Goal: Task Accomplishment & Management: Complete application form

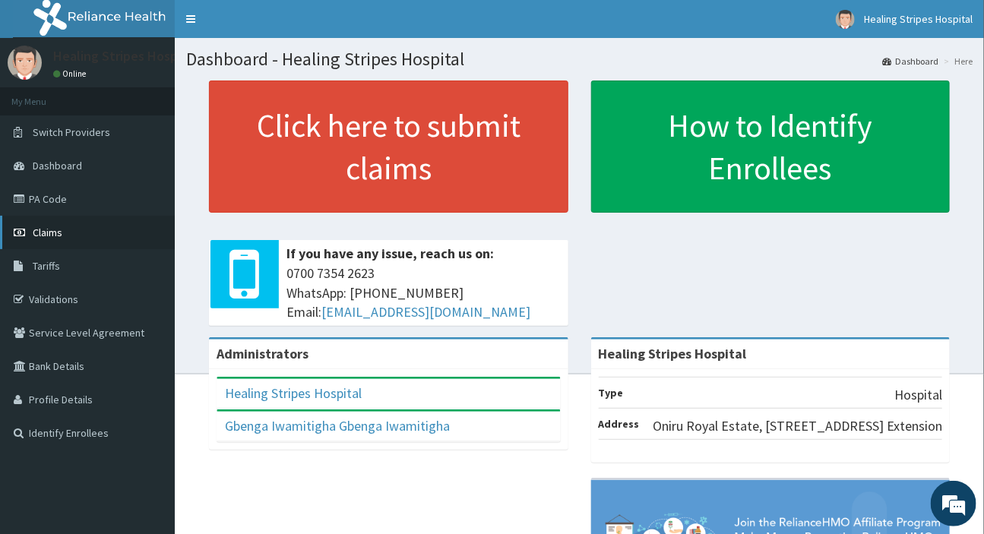
click at [62, 228] on link "Claims" at bounding box center [87, 232] width 175 height 33
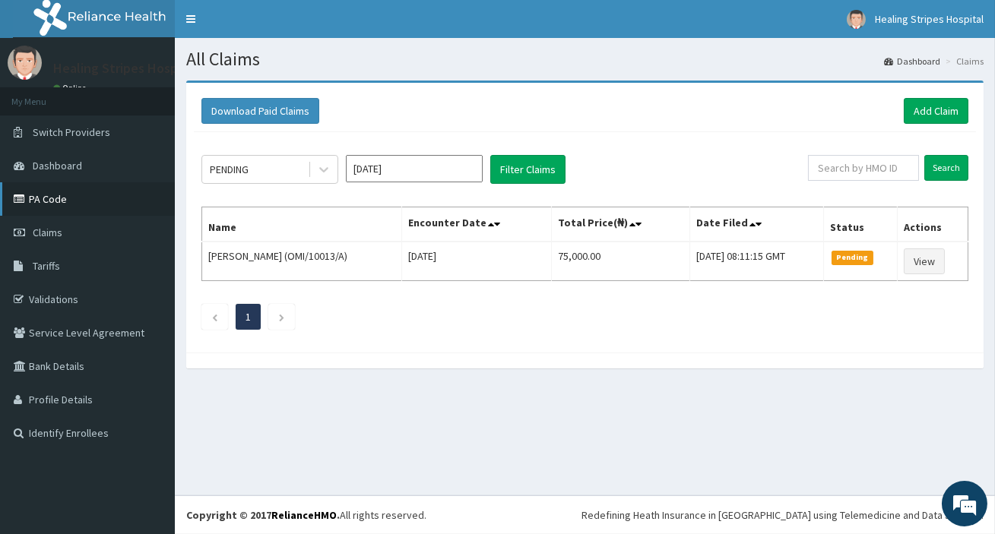
click at [53, 203] on link "PA Code" at bounding box center [87, 198] width 175 height 33
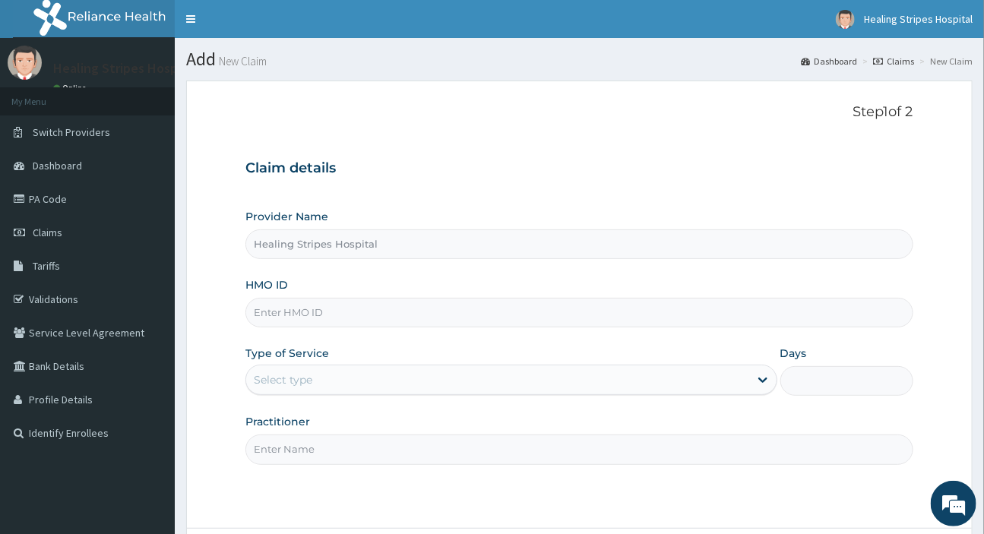
click at [312, 314] on input "HMO ID" at bounding box center [579, 313] width 667 height 30
paste input "LFL/10017/B"
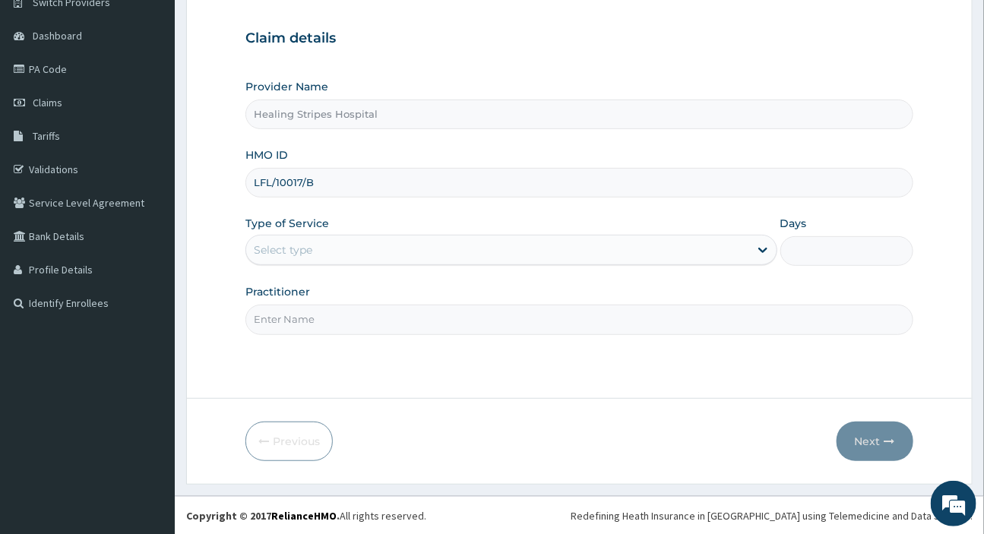
type input "LFL/10017/B"
click at [320, 251] on div "Select type" at bounding box center [497, 250] width 502 height 24
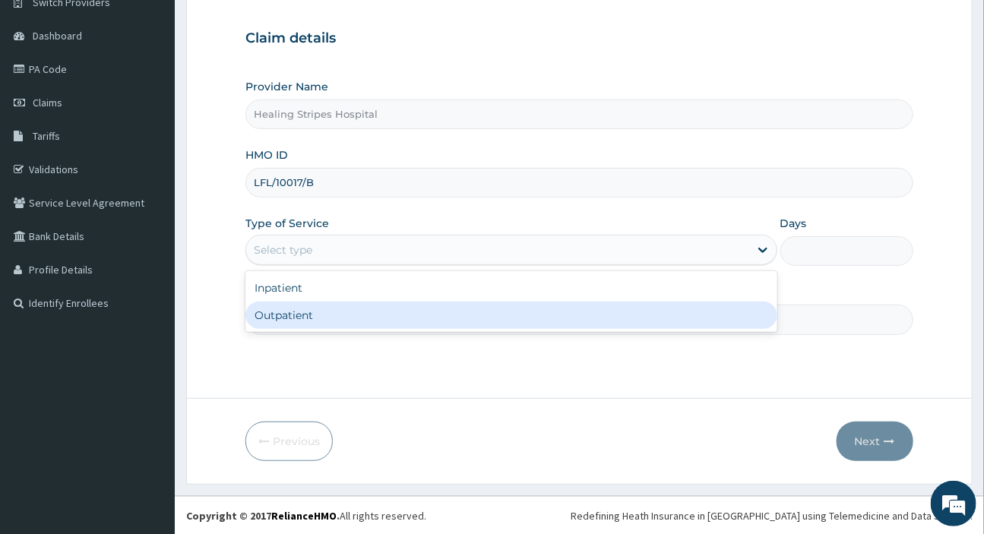
click at [349, 321] on div "Outpatient" at bounding box center [511, 315] width 531 height 27
type input "1"
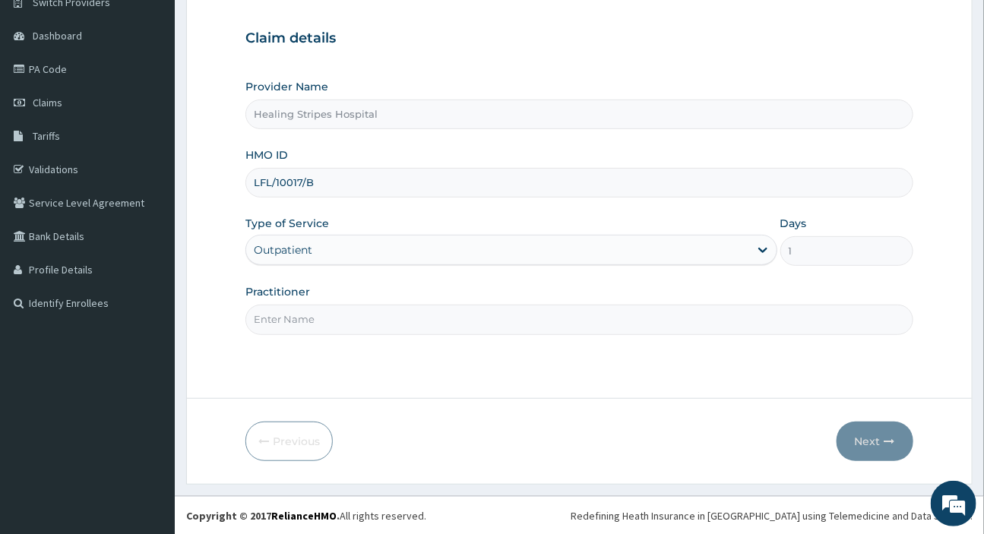
click at [349, 321] on input "Practitioner" at bounding box center [579, 320] width 667 height 30
type input "d"
type input "DR EMMA"
click at [838, 423] on div "Next" at bounding box center [875, 442] width 77 height 40
click at [847, 432] on button "Next" at bounding box center [875, 442] width 77 height 40
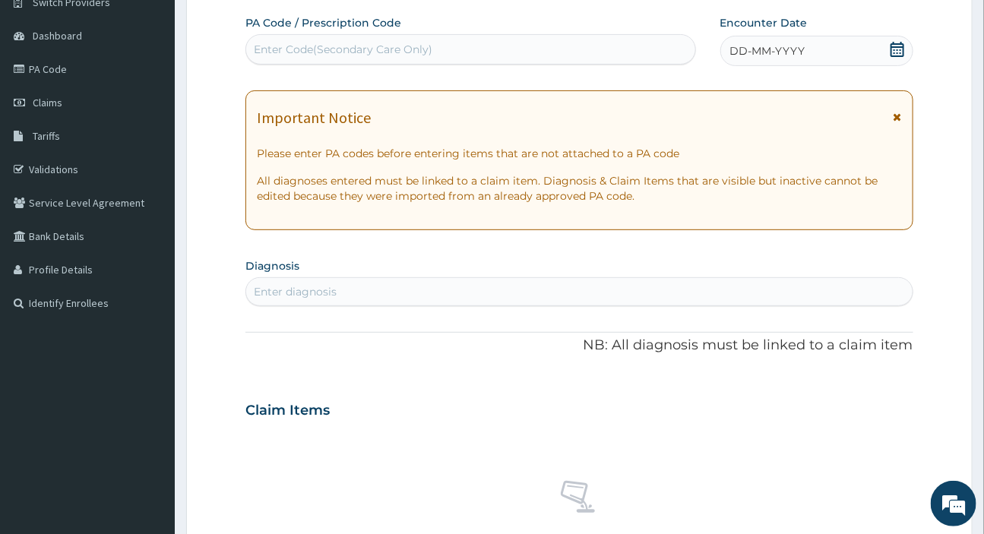
click at [316, 50] on div "Enter Code(Secondary Care Only)" at bounding box center [343, 49] width 179 height 15
paste input "PA/428D2C"
type input "PA/428D2C"
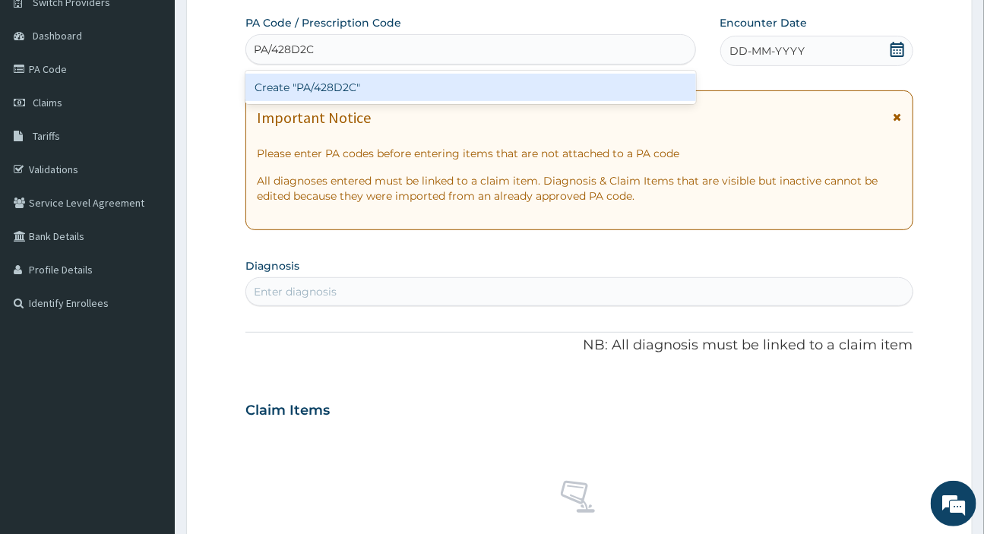
click at [316, 91] on div "Create "PA/428D2C"" at bounding box center [471, 87] width 450 height 27
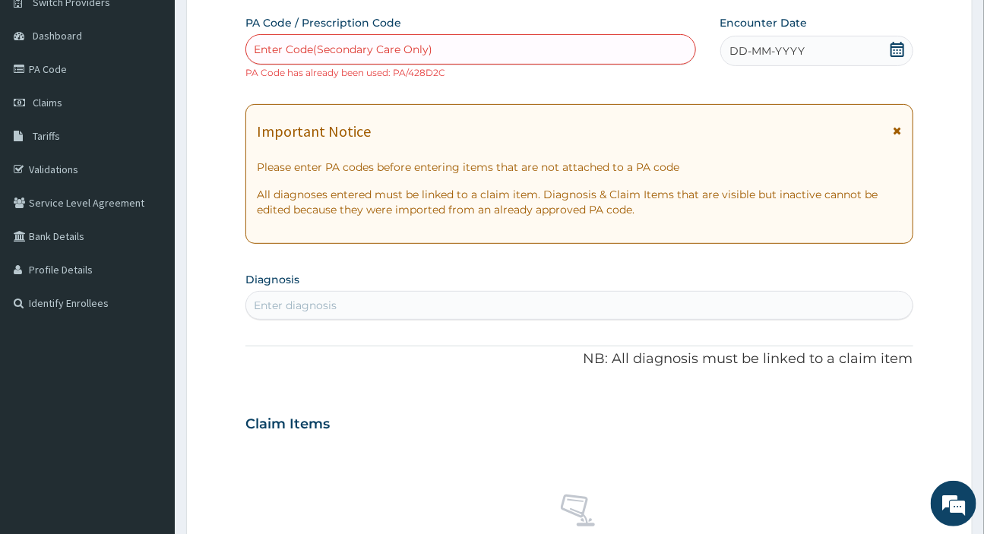
click at [757, 51] on span "DD-MM-YYYY" at bounding box center [767, 50] width 75 height 15
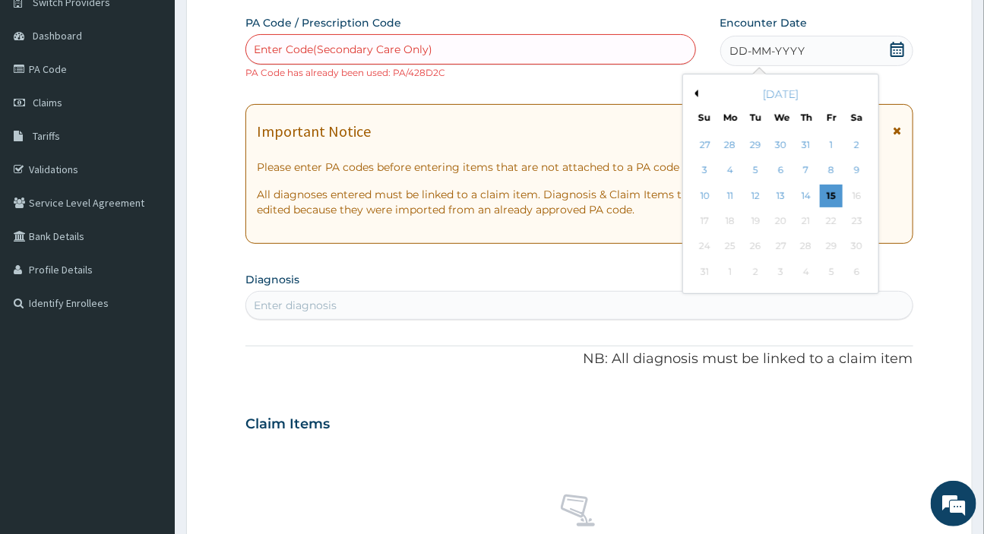
click at [695, 93] on button "Previous Month" at bounding box center [695, 94] width 8 height 8
click at [805, 218] on div "24" at bounding box center [806, 221] width 23 height 23
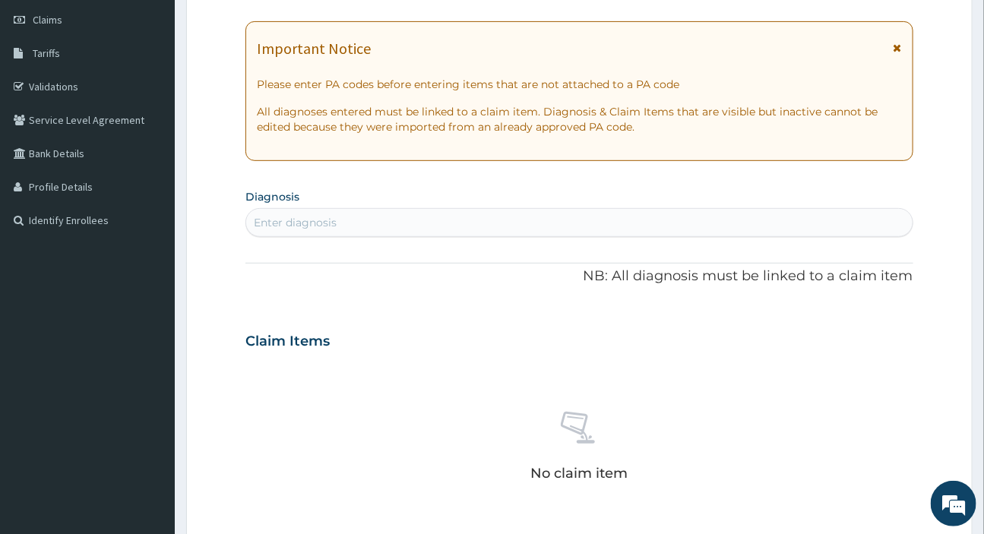
scroll to position [337, 0]
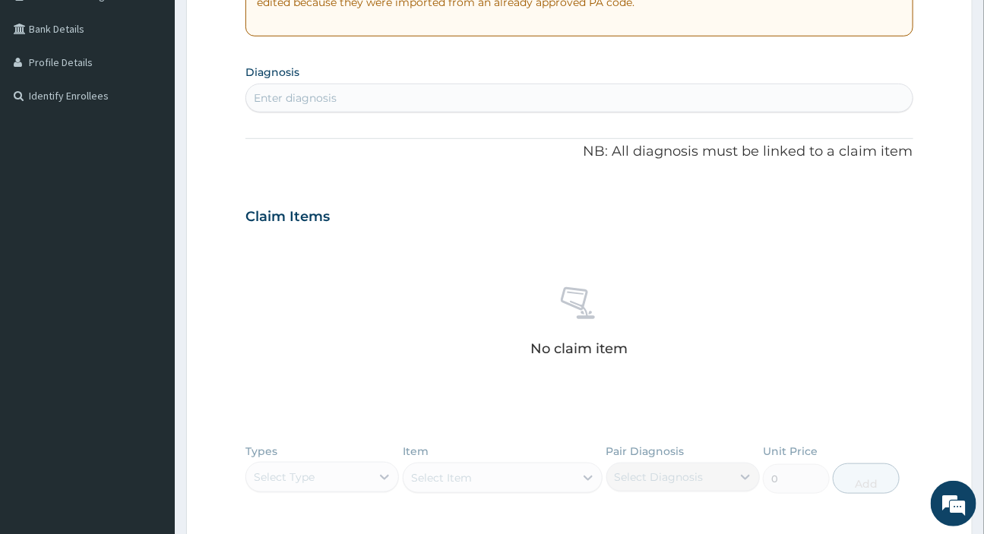
click at [456, 90] on div "Enter diagnosis" at bounding box center [579, 98] width 666 height 24
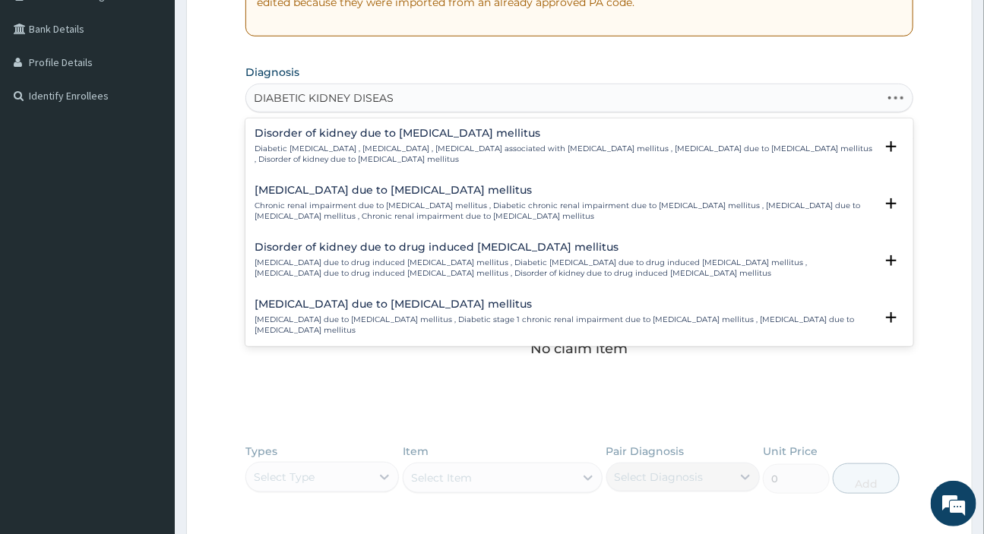
type input "DIABETIC KIDNEY DISEASE"
click at [417, 140] on div "Disorder of kidney due to diabetes mellitus Diabetic renal disease , Diabetic n…" at bounding box center [564, 146] width 619 height 37
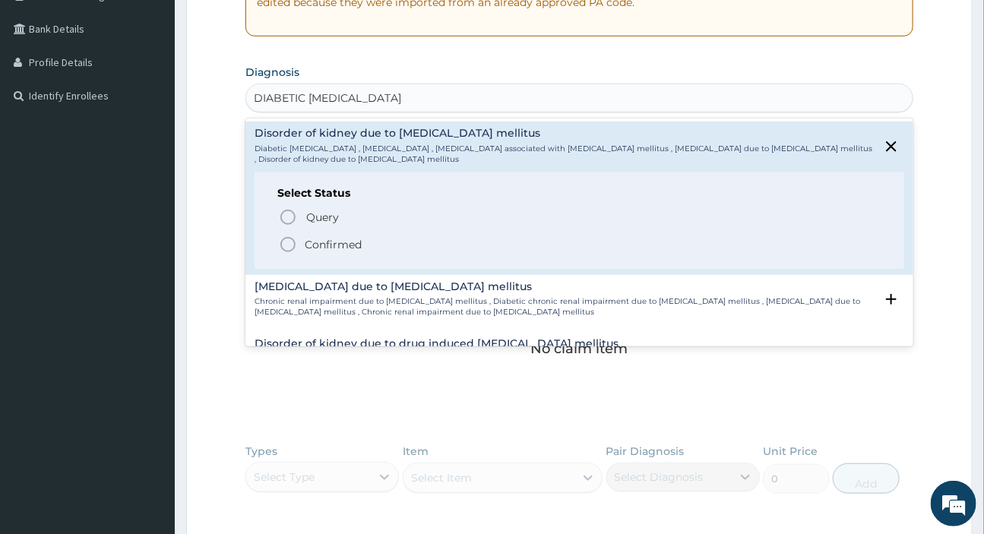
click at [294, 242] on circle "status option filled" at bounding box center [288, 245] width 14 height 14
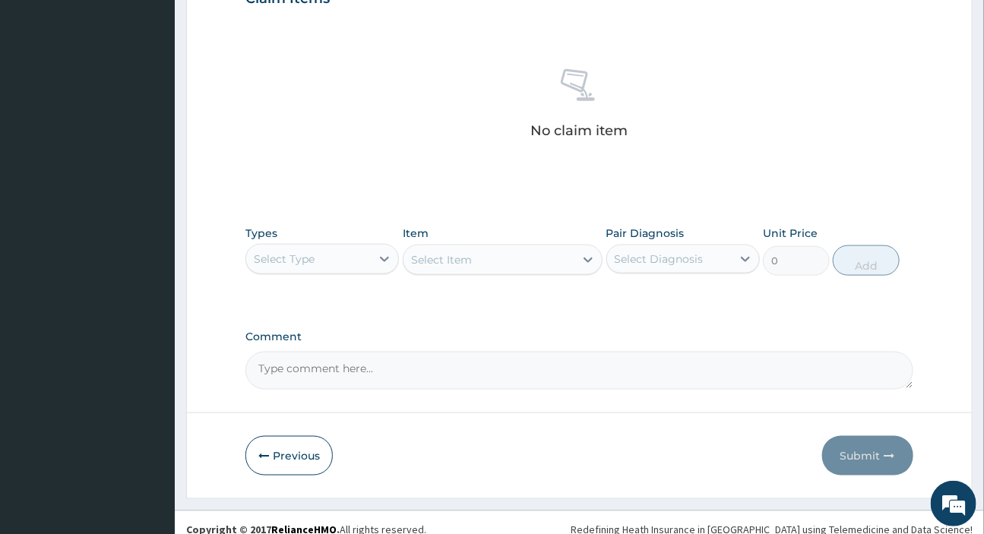
scroll to position [575, 0]
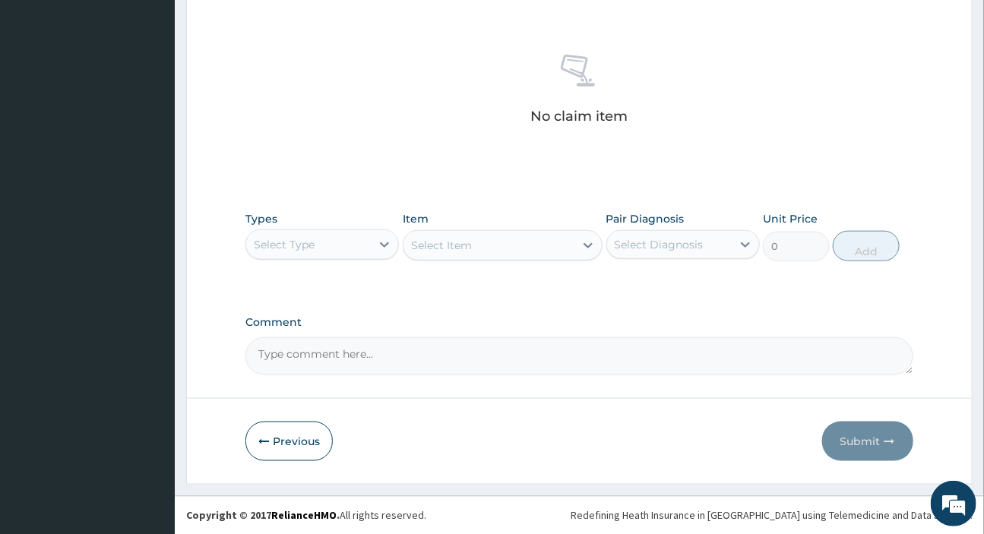
click at [341, 243] on div "Select Type" at bounding box center [308, 245] width 125 height 24
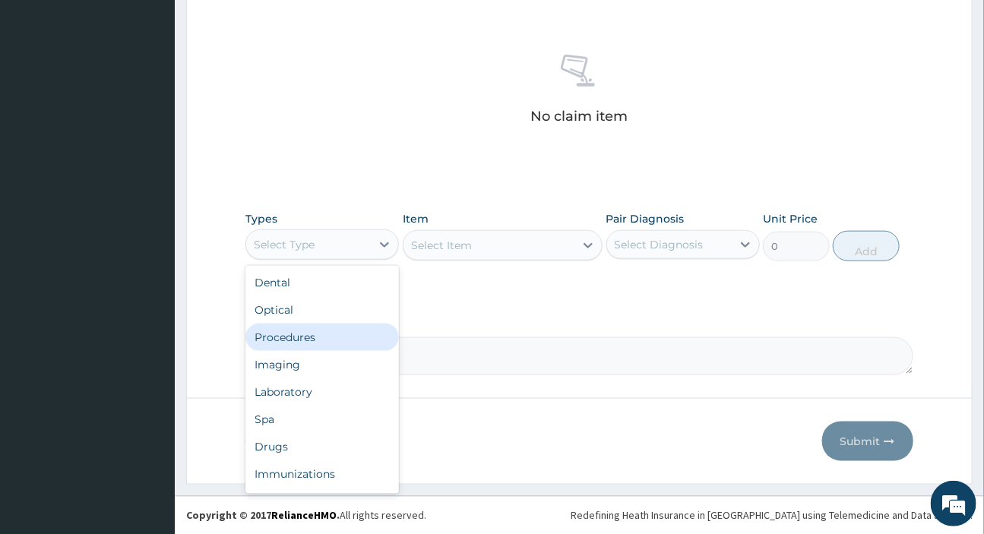
click at [326, 330] on div "Procedures" at bounding box center [323, 337] width 154 height 27
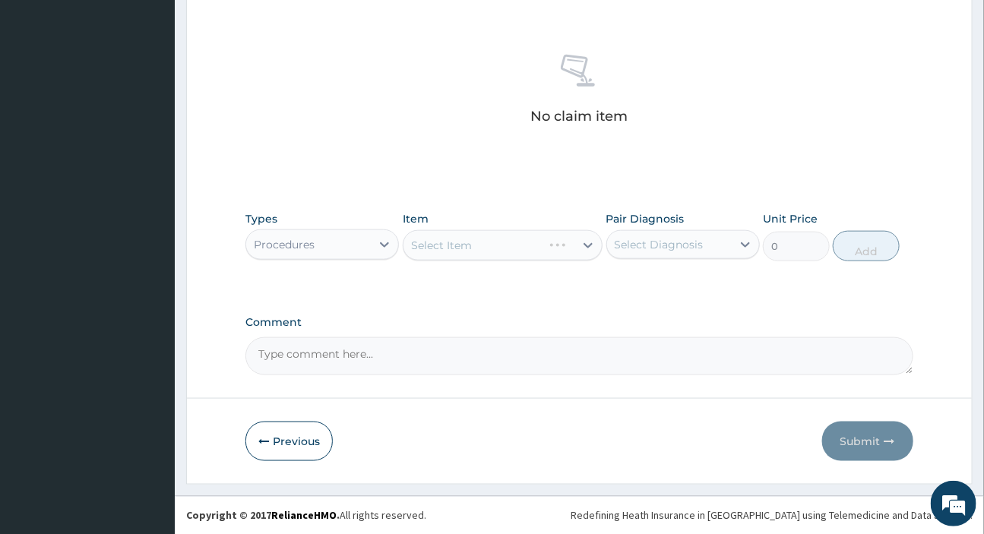
click at [661, 246] on div "Select Diagnosis" at bounding box center [659, 244] width 89 height 15
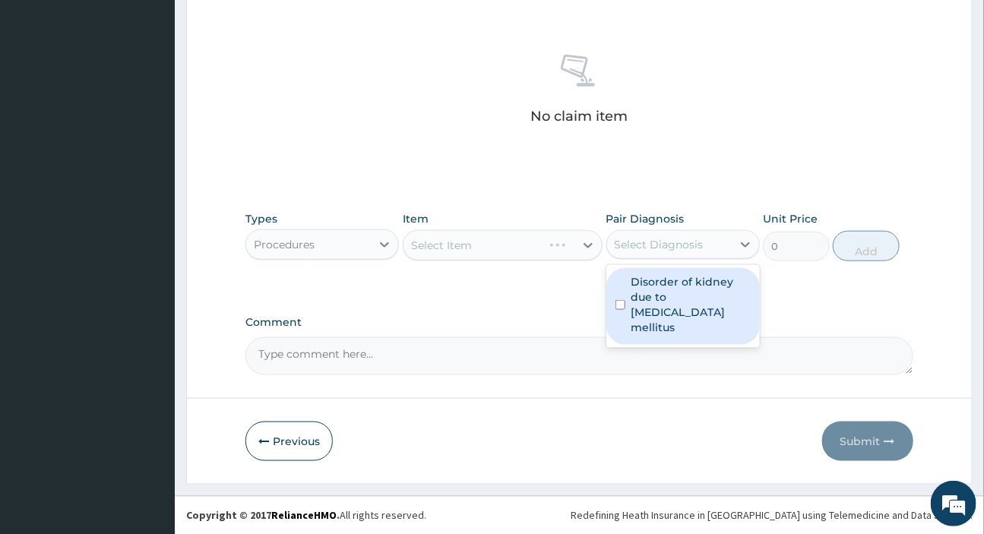
click at [680, 285] on label "Disorder of kidney due to diabetes mellitus" at bounding box center [691, 304] width 119 height 61
checkbox input "true"
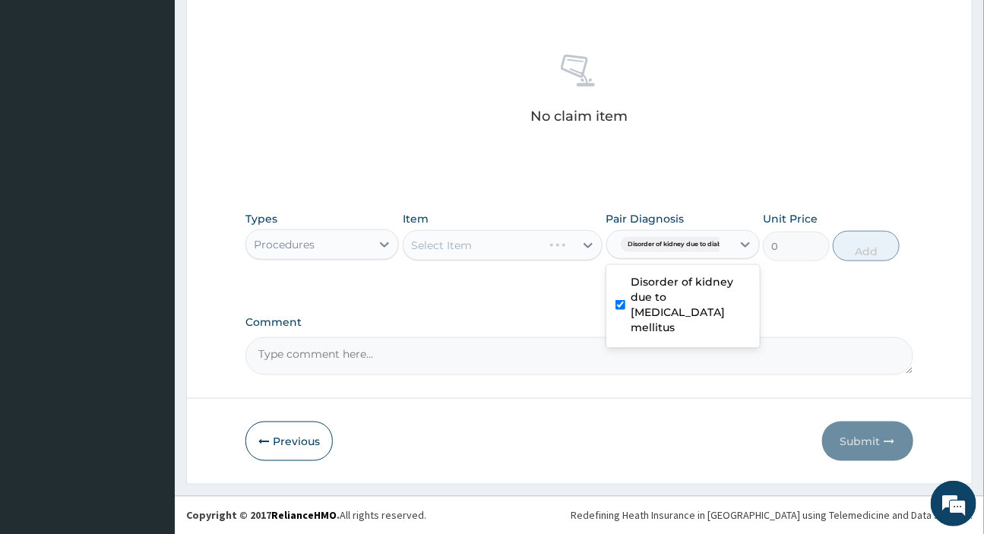
click at [543, 237] on div "Select Item" at bounding box center [503, 245] width 200 height 30
click at [518, 239] on div "Select Item" at bounding box center [503, 245] width 200 height 30
click at [518, 239] on div "Select Item" at bounding box center [489, 245] width 171 height 24
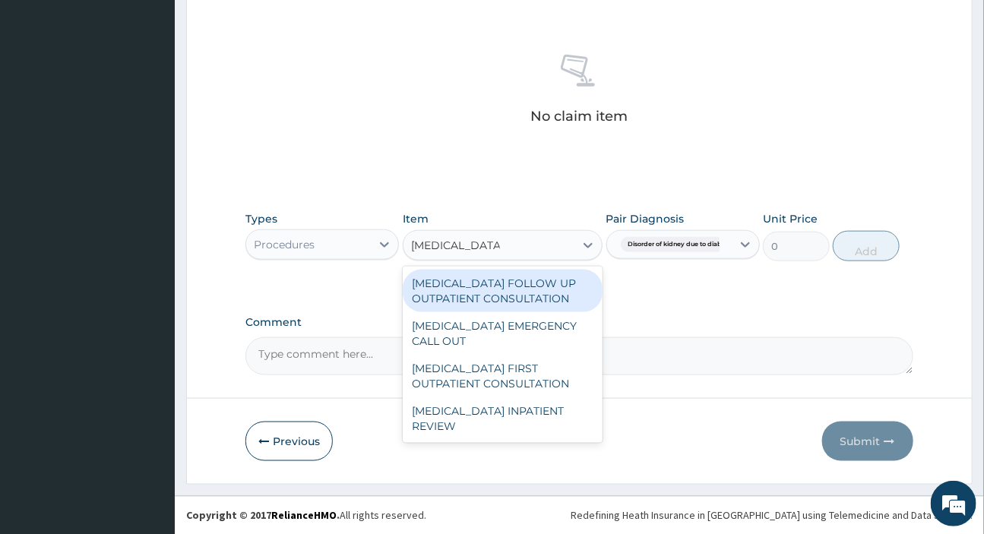
type input "NEPHROLOGIST"
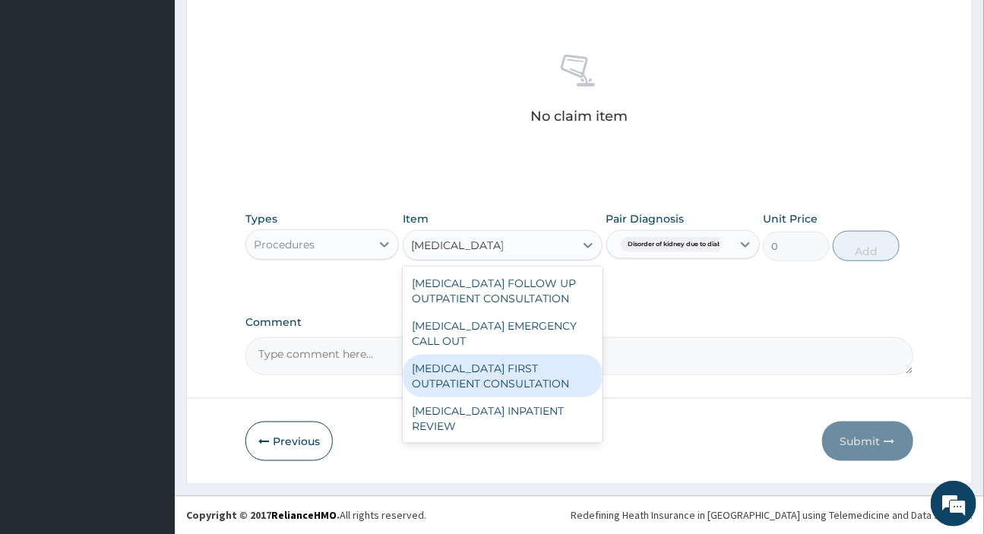
click at [464, 372] on div "NEPHROLOGIST FIRST OUTPATIENT CONSULTATION" at bounding box center [503, 376] width 200 height 43
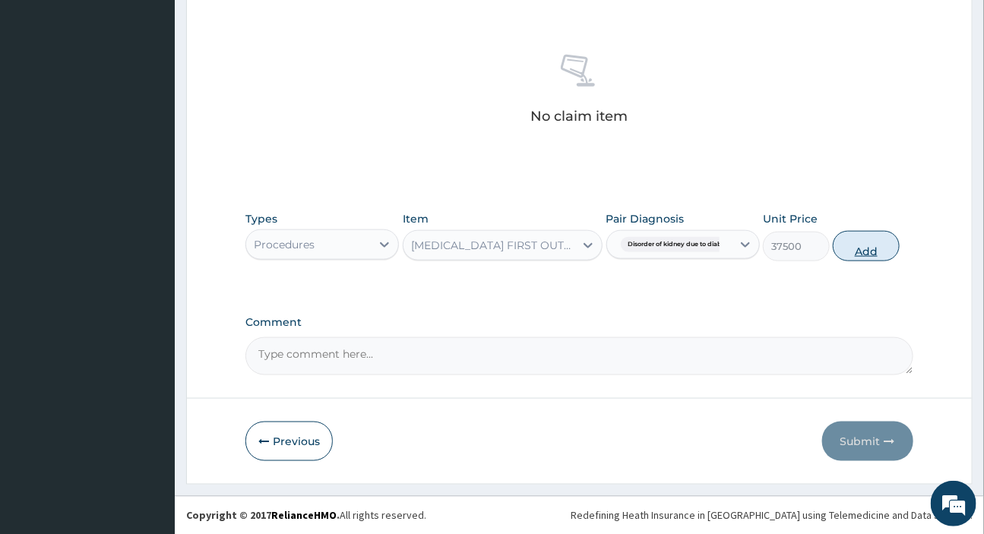
click at [864, 252] on button "Add" at bounding box center [866, 246] width 67 height 30
type input "0"
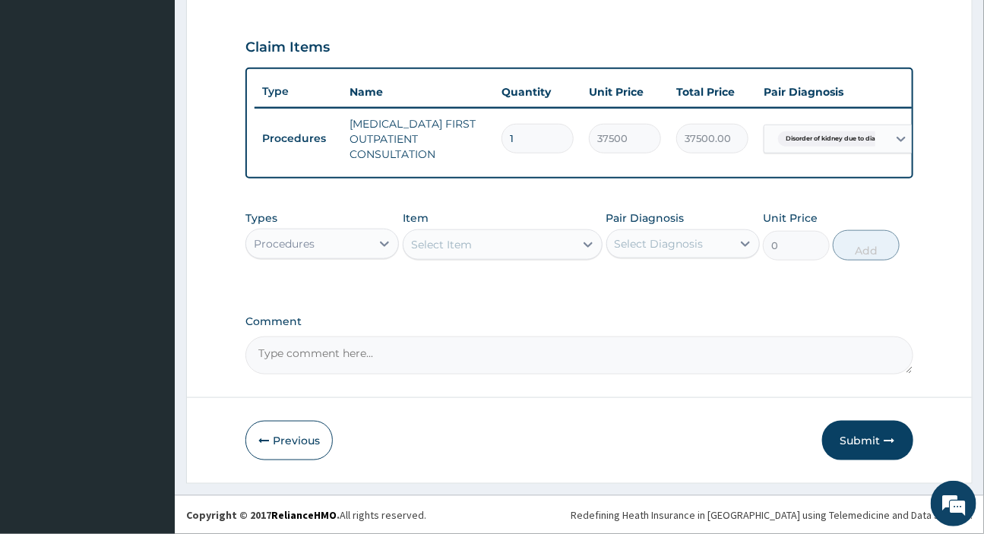
scroll to position [521, 0]
click at [866, 442] on button "Submit" at bounding box center [867, 441] width 91 height 40
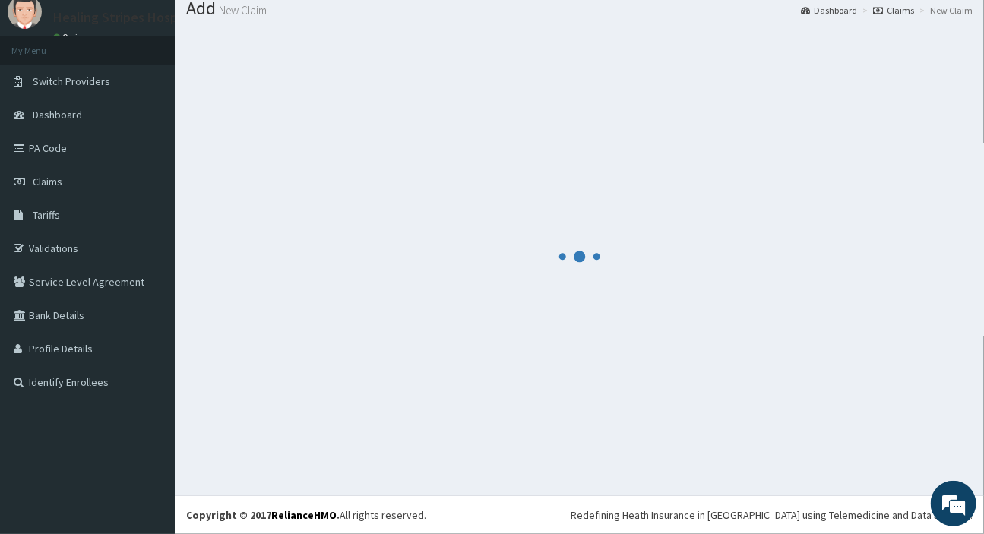
scroll to position [507, 0]
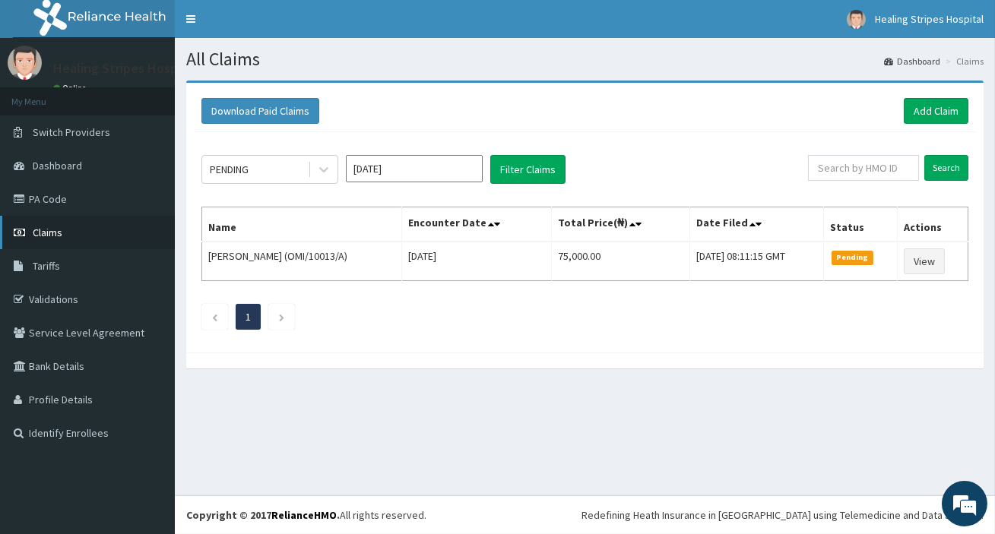
click at [46, 230] on span "Claims" at bounding box center [48, 233] width 30 height 14
